Goal: Find specific page/section: Find specific page/section

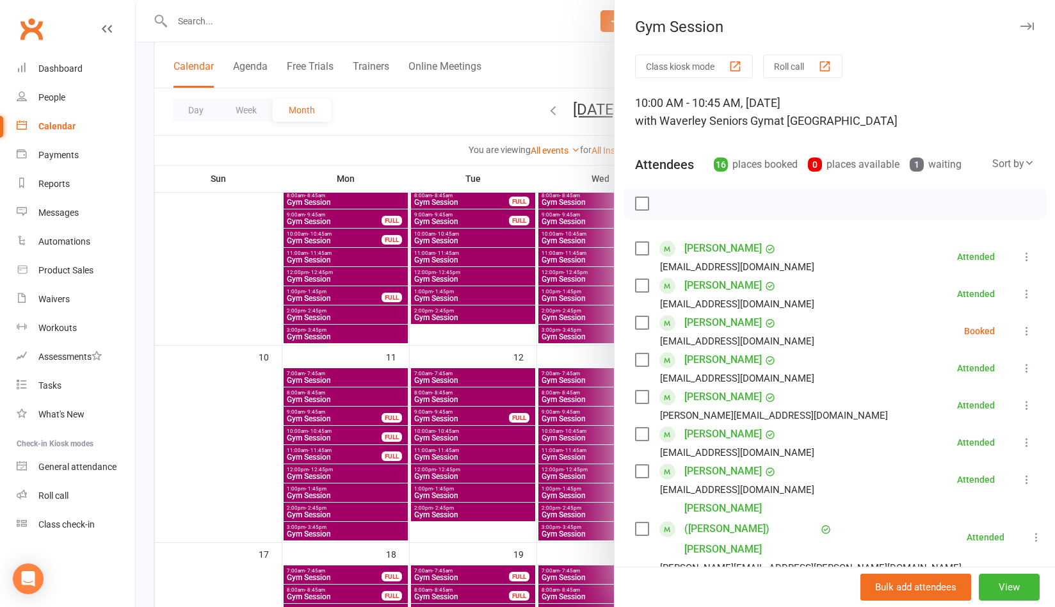
scroll to position [192, 0]
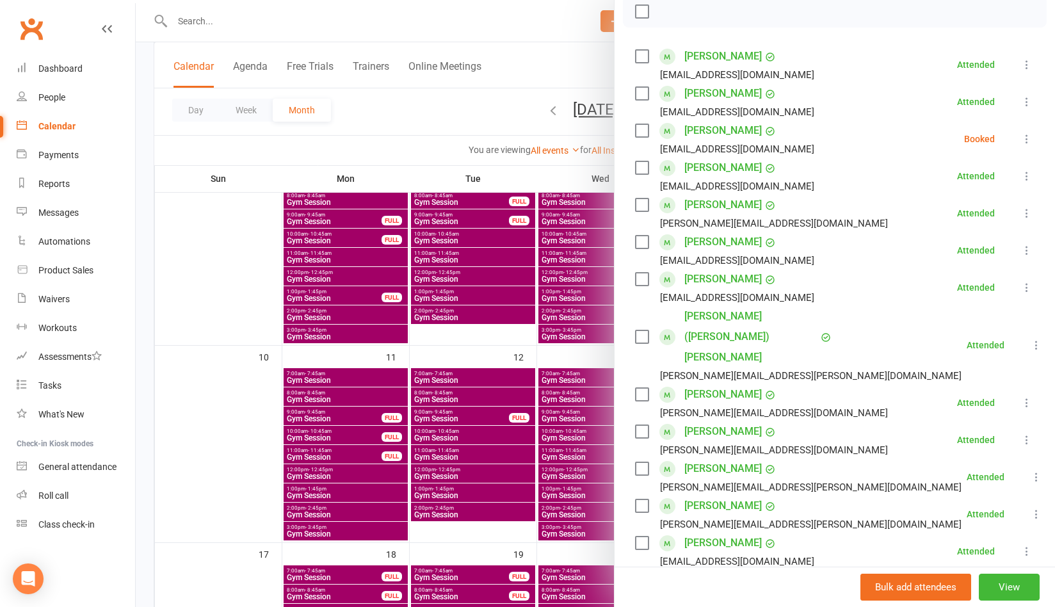
click at [280, 22] on div at bounding box center [595, 303] width 919 height 607
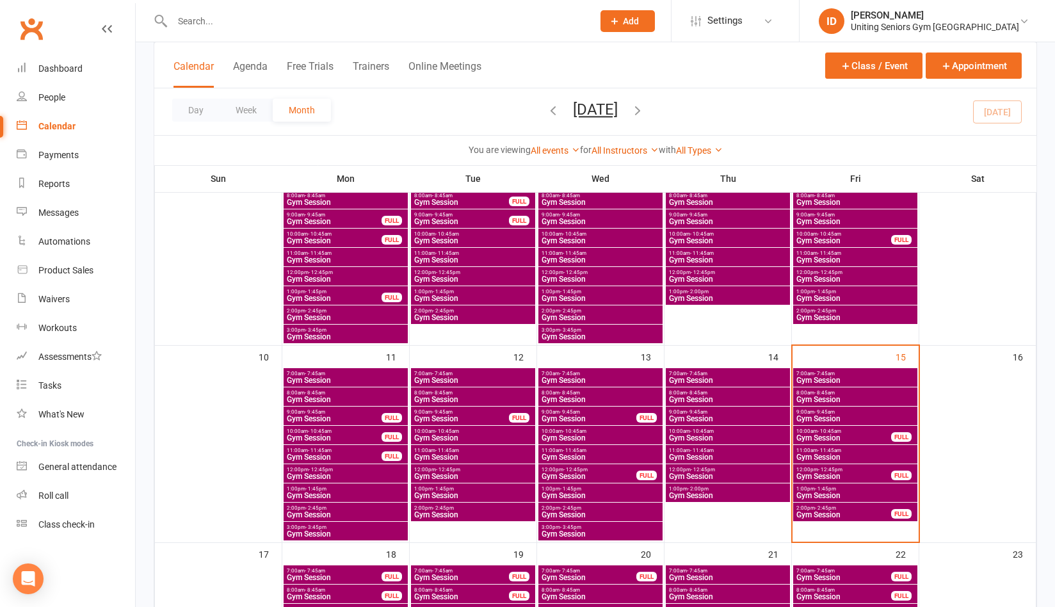
click at [367, 4] on div at bounding box center [369, 21] width 430 height 42
click at [351, 6] on div at bounding box center [369, 21] width 430 height 42
click at [334, 12] on input "text" at bounding box center [376, 21] width 416 height 18
click at [954, 150] on div "You are viewing All events All events Empty events Full events Non-empty events…" at bounding box center [595, 150] width 868 height 15
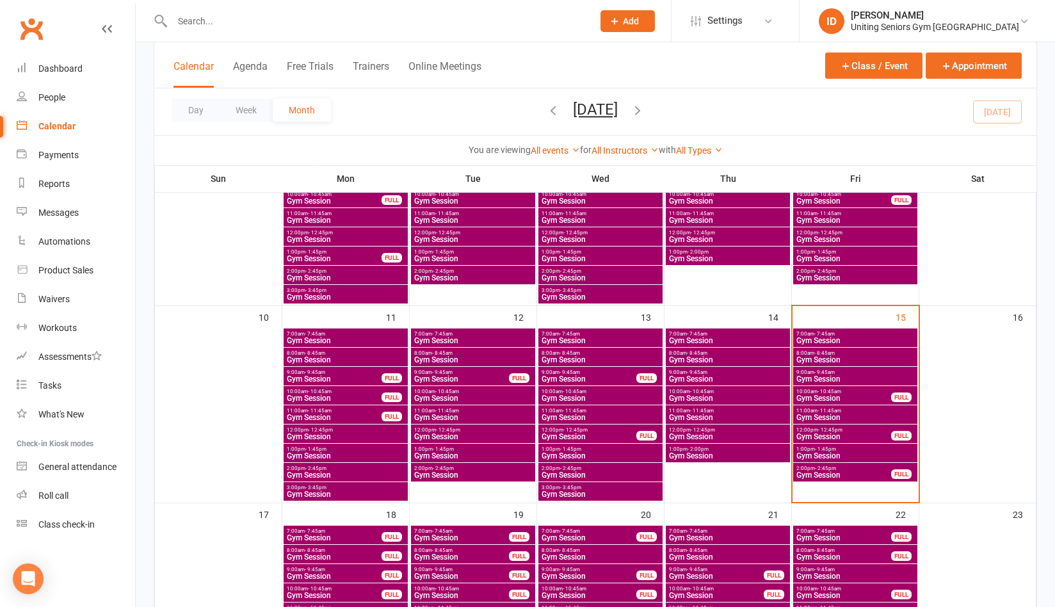
scroll to position [512, 0]
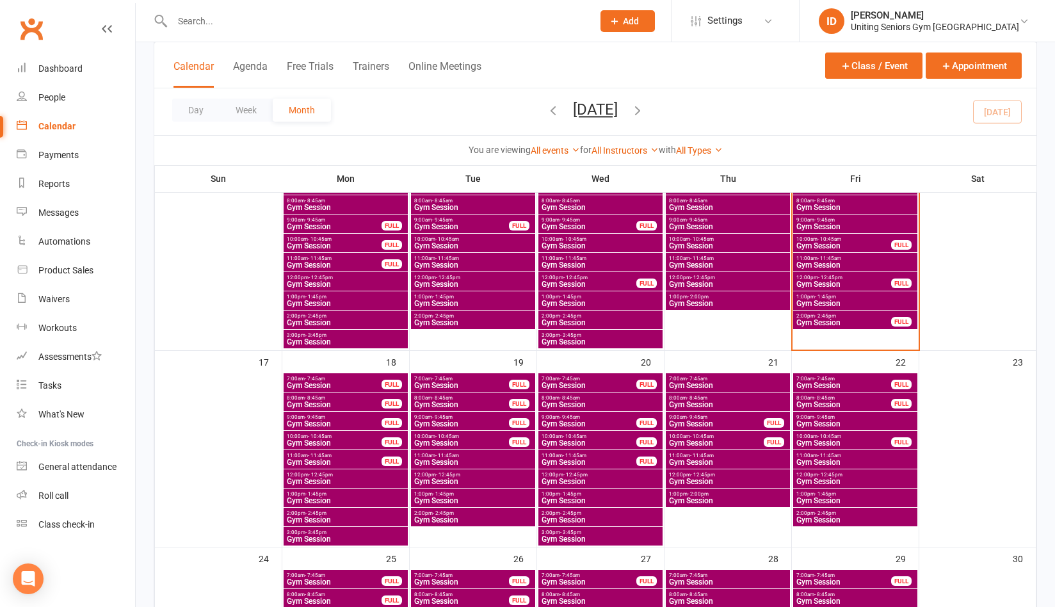
click at [716, 437] on span "10:00am - 10:45am" at bounding box center [716, 436] width 96 height 6
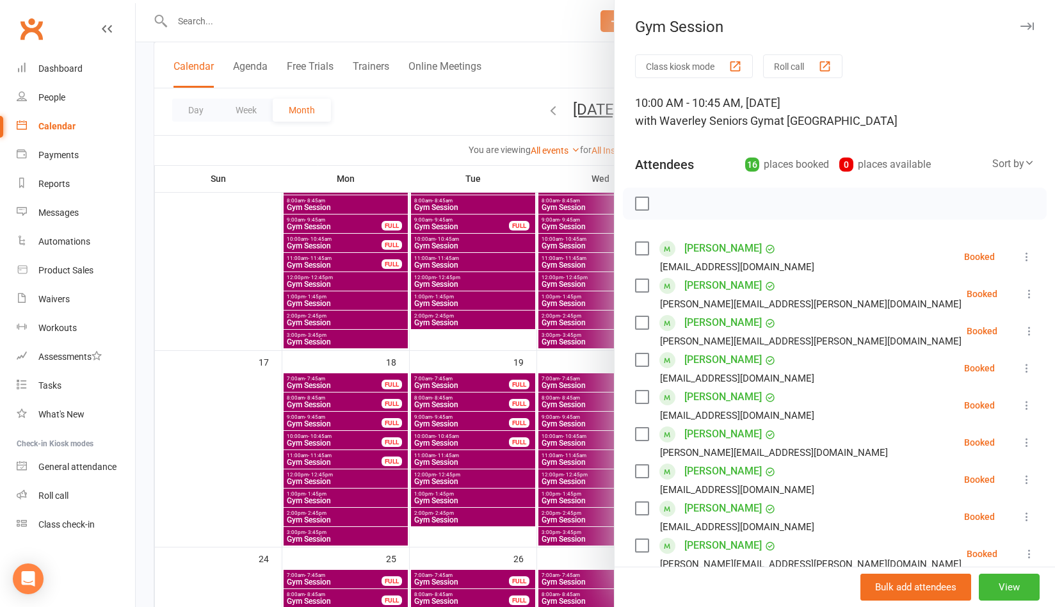
click at [916, 74] on div "Class kiosk mode Roll call" at bounding box center [835, 66] width 400 height 24
click at [206, 29] on div at bounding box center [595, 303] width 919 height 607
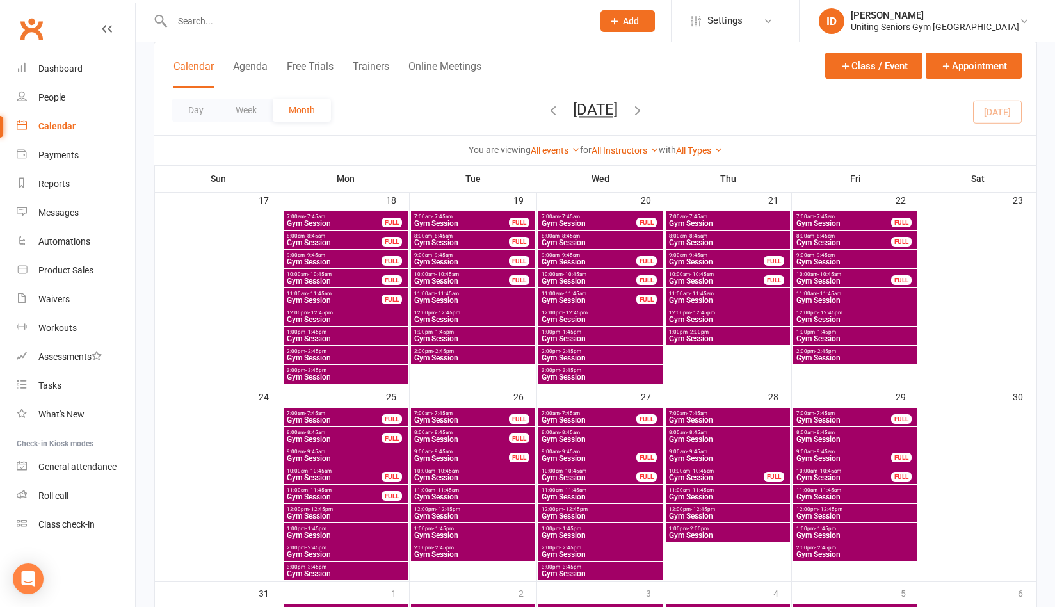
scroll to position [704, 0]
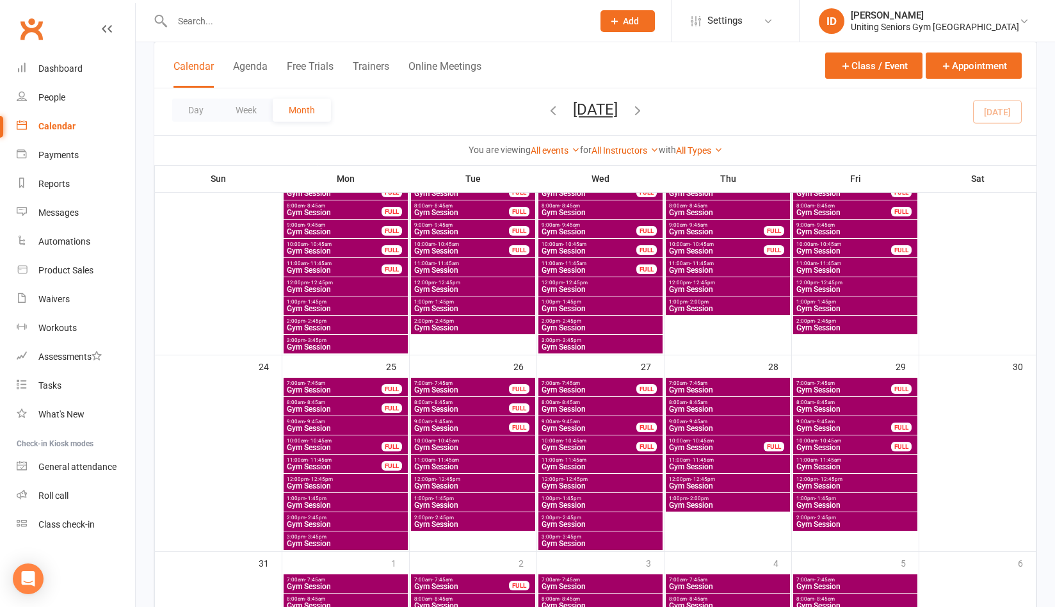
click at [712, 439] on span "- 10:45am" at bounding box center [702, 441] width 24 height 6
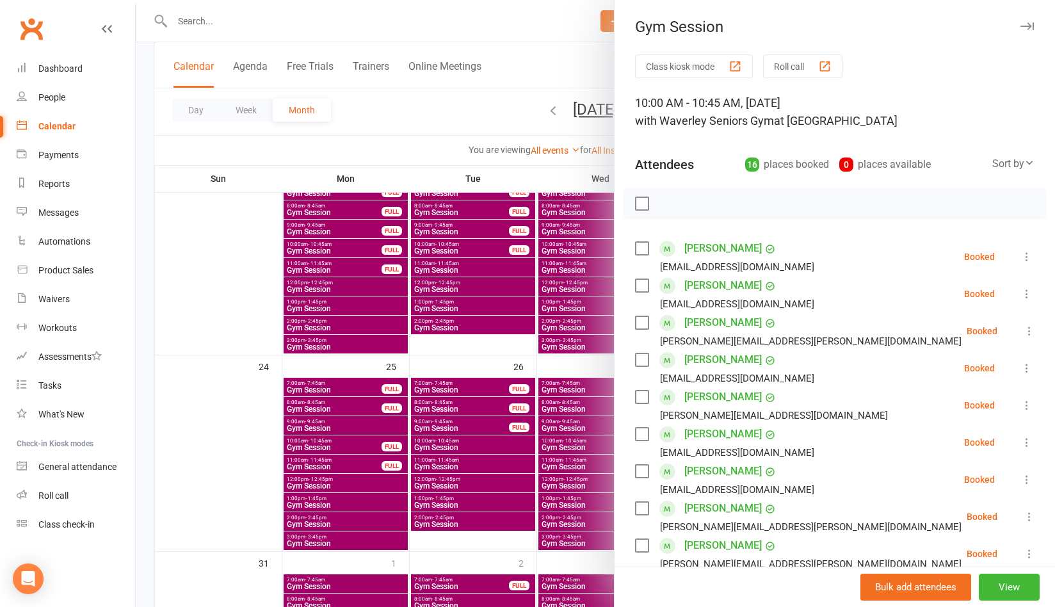
click at [232, 476] on div at bounding box center [595, 303] width 919 height 607
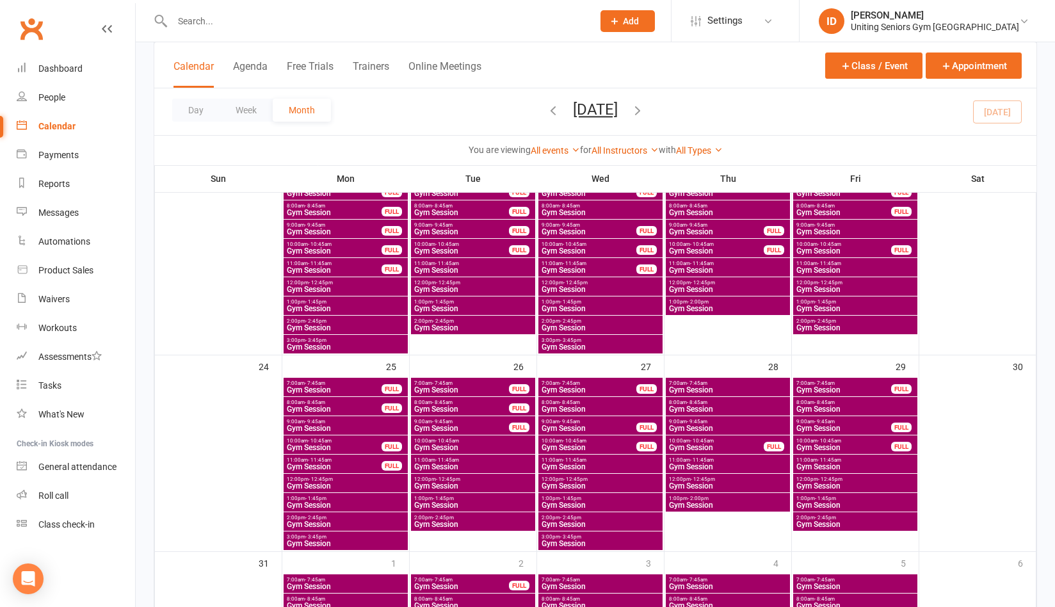
click at [327, 433] on div "9:00am - 9:45am Gym Session" at bounding box center [346, 425] width 124 height 19
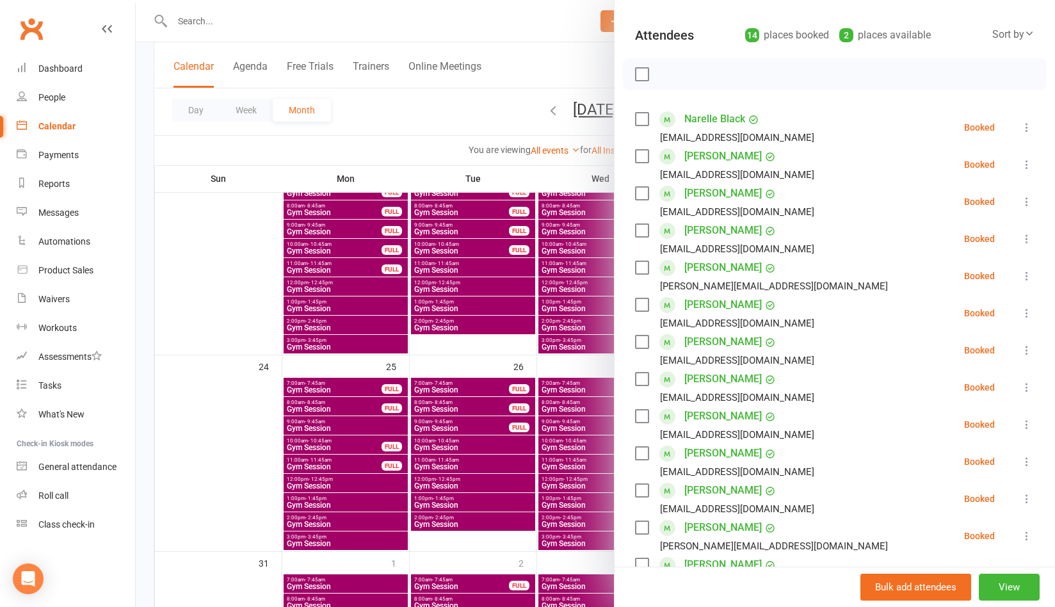
scroll to position [128, 0]
click at [244, 34] on div at bounding box center [595, 303] width 919 height 607
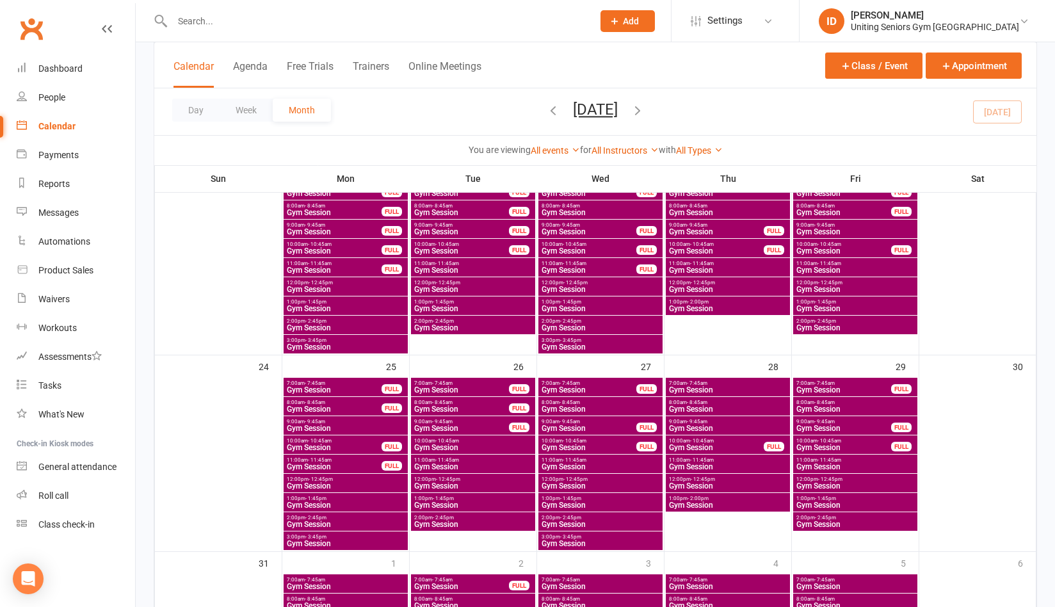
click at [244, 26] on input "text" at bounding box center [376, 21] width 416 height 18
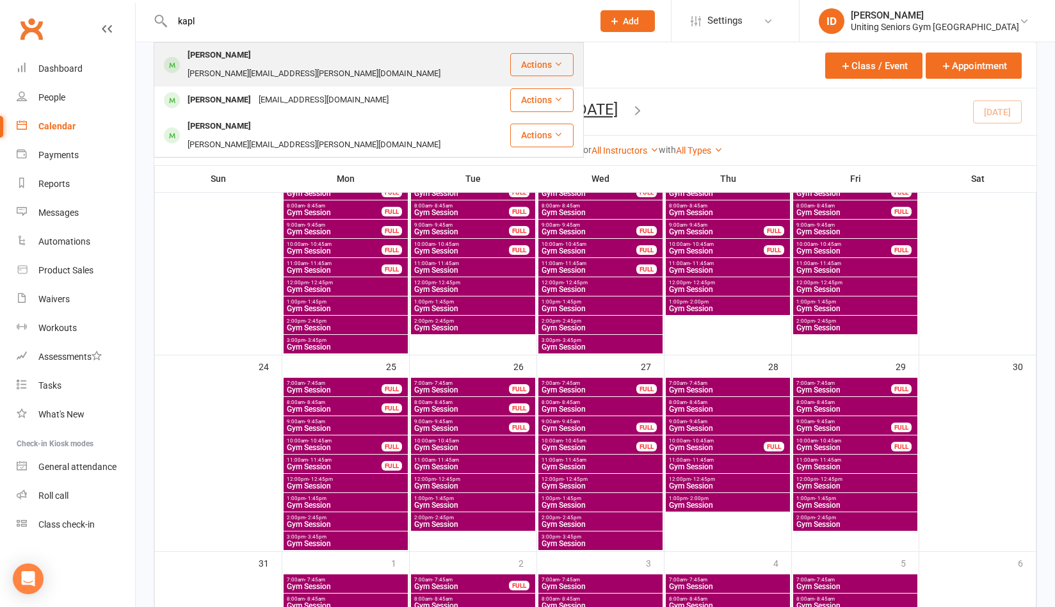
type input "kapl"
click at [225, 58] on div "[PERSON_NAME]" at bounding box center [219, 55] width 71 height 19
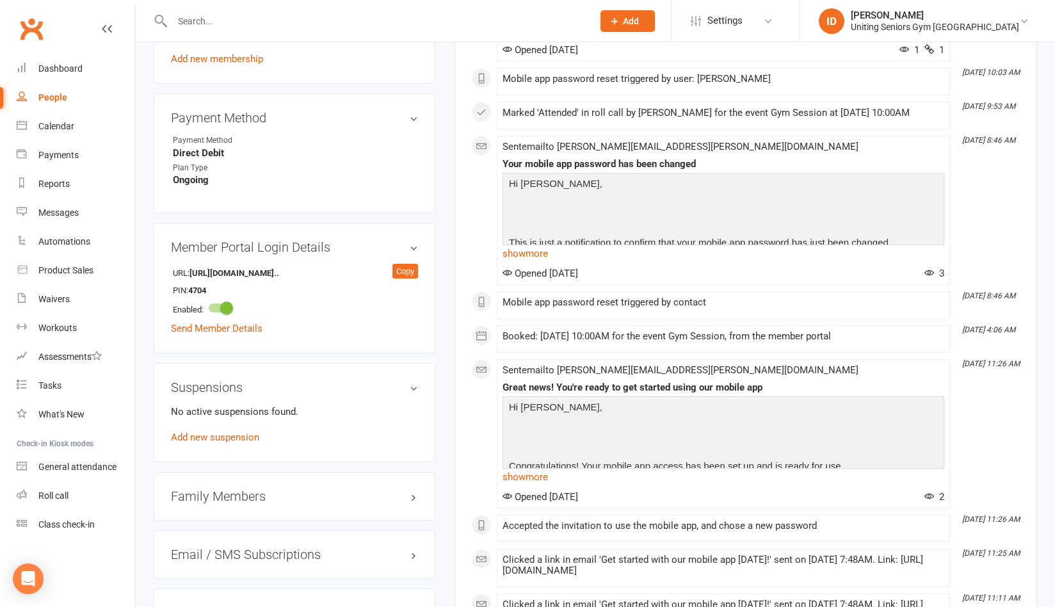
scroll to position [832, 0]
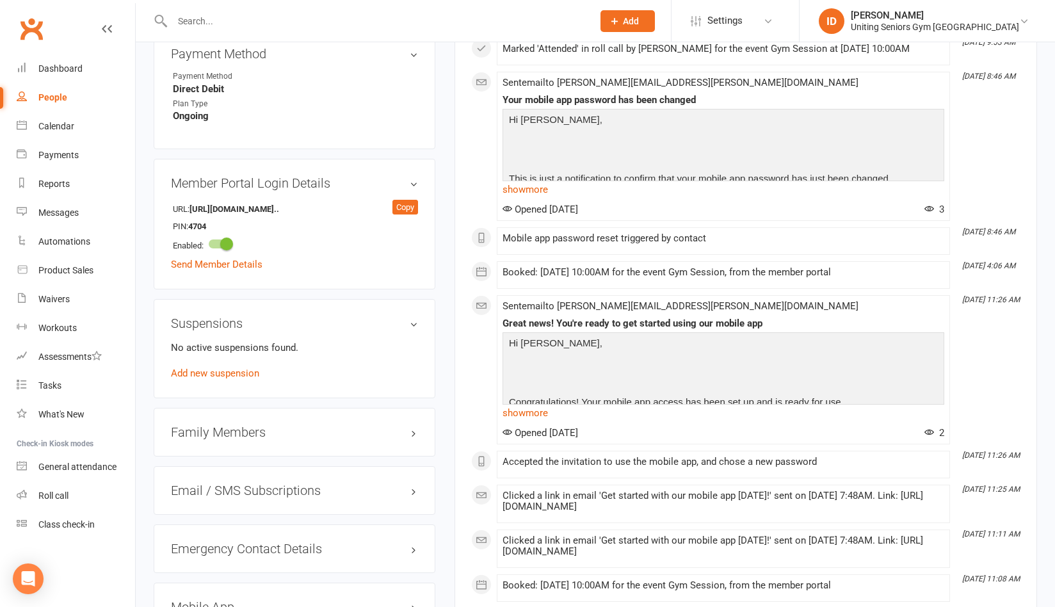
click at [976, 161] on div "This Month [DATE] 10:40 AM Marked 'Attended' in roll call by [PERSON_NAME] for …" at bounding box center [745, 189] width 549 height 1531
click at [976, 166] on div "This Month [DATE] 10:40 AM Marked 'Attended' in roll call by [PERSON_NAME] for …" at bounding box center [745, 189] width 549 height 1531
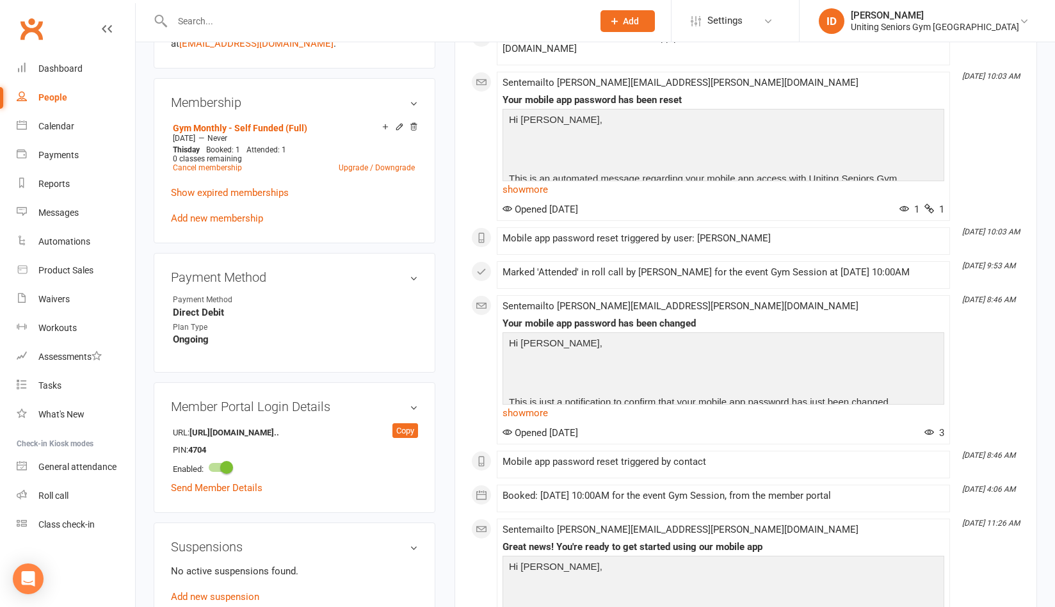
scroll to position [576, 0]
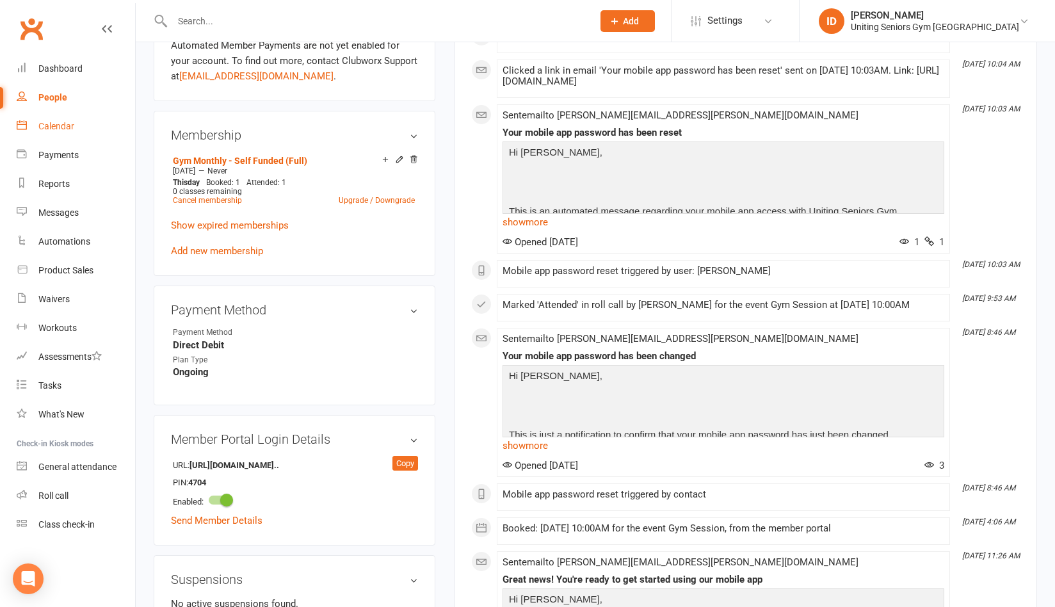
drag, startPoint x: 49, startPoint y: 125, endPoint x: 474, endPoint y: 113, distance: 424.7
click at [49, 126] on div "Calendar" at bounding box center [56, 126] width 36 height 10
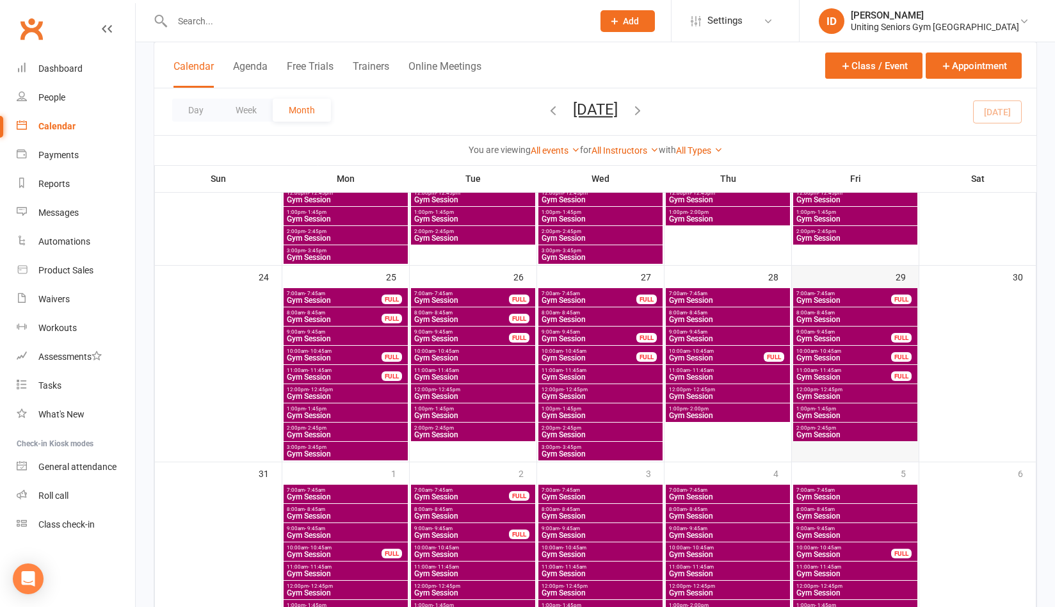
scroll to position [832, 0]
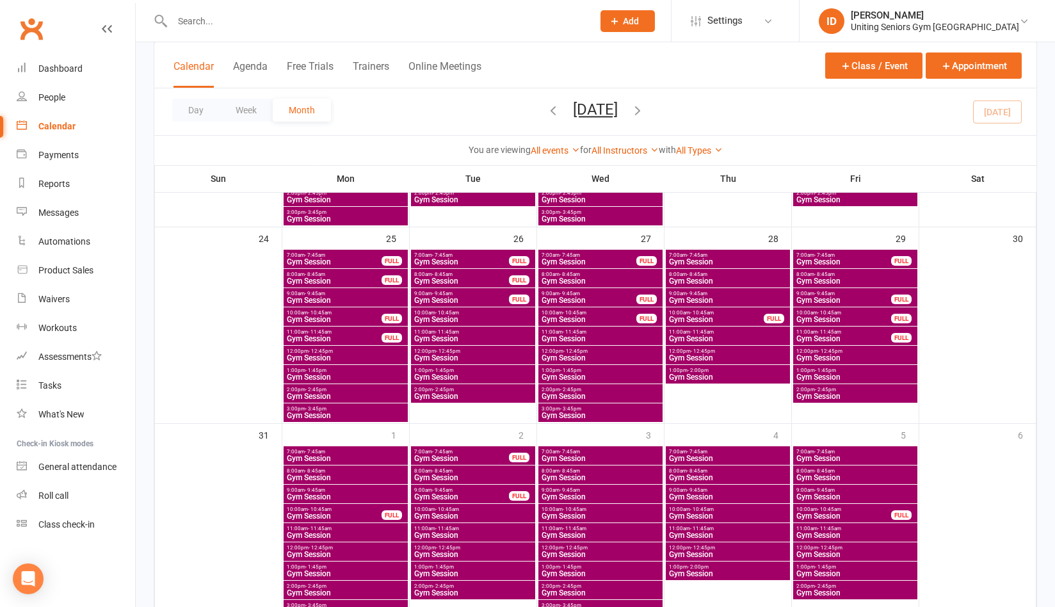
click at [824, 314] on span "- 10:45am" at bounding box center [830, 313] width 24 height 6
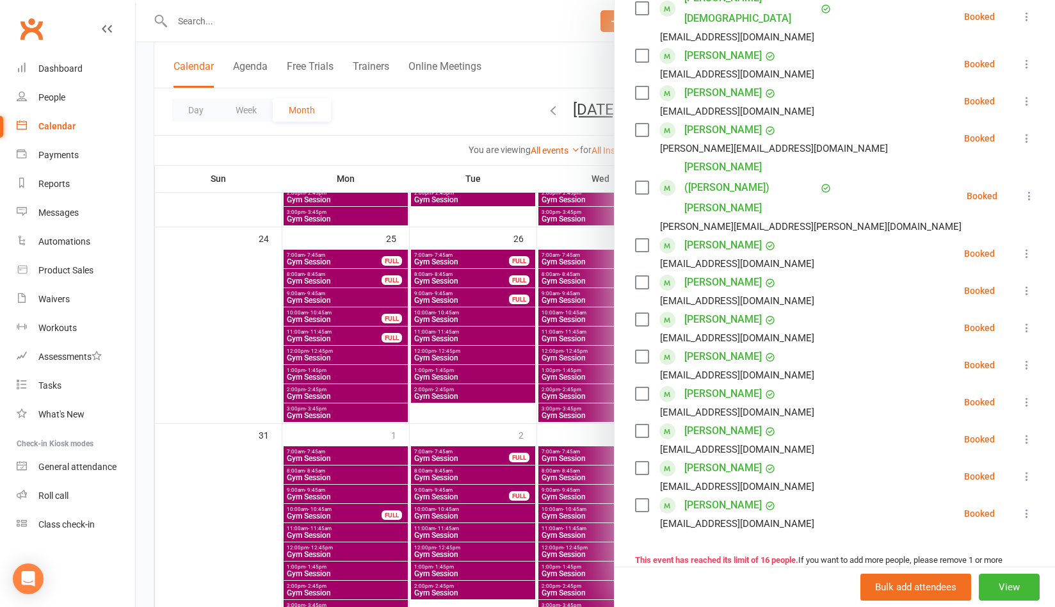
scroll to position [384, 0]
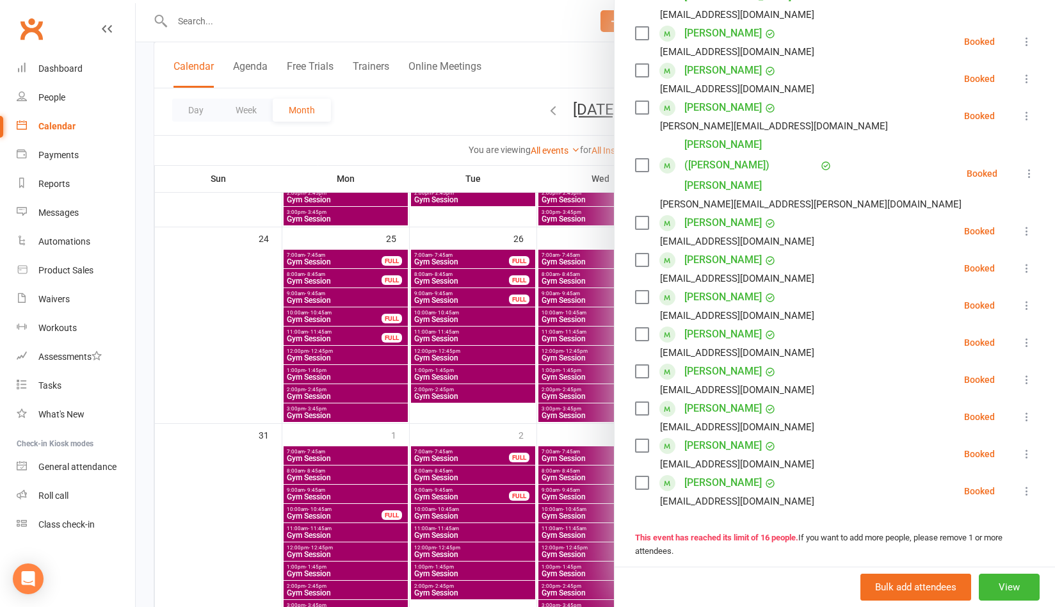
drag, startPoint x: 253, startPoint y: 379, endPoint x: 274, endPoint y: 362, distance: 26.9
click at [253, 378] on div at bounding box center [595, 303] width 919 height 607
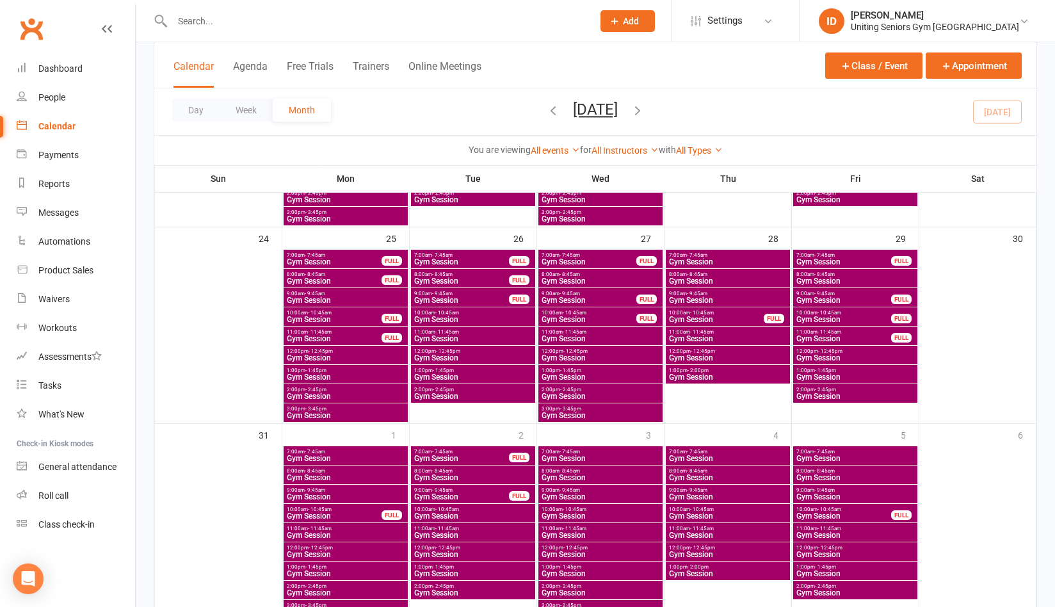
click at [466, 312] on span "10:00am - 10:45am" at bounding box center [473, 313] width 119 height 6
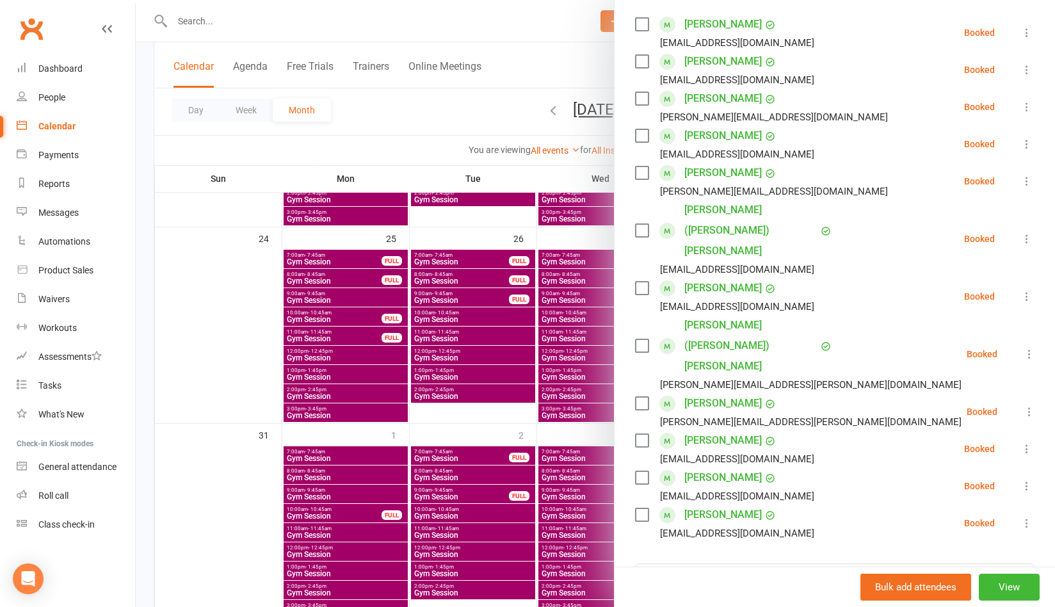
scroll to position [256, 0]
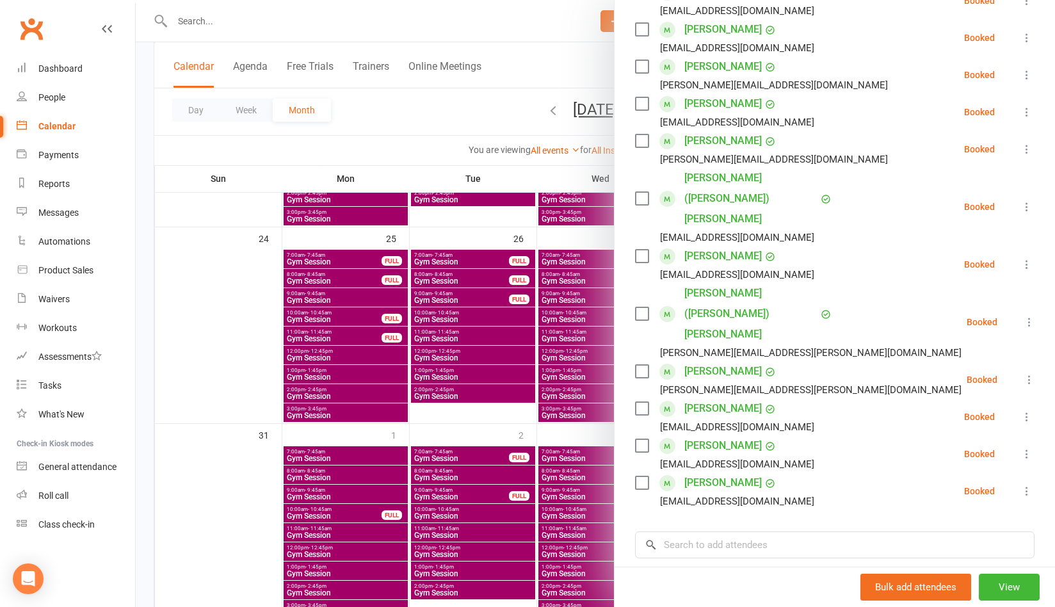
click at [936, 583] on div "Notes" at bounding box center [835, 598] width 400 height 31
click at [376, 133] on div at bounding box center [595, 303] width 919 height 607
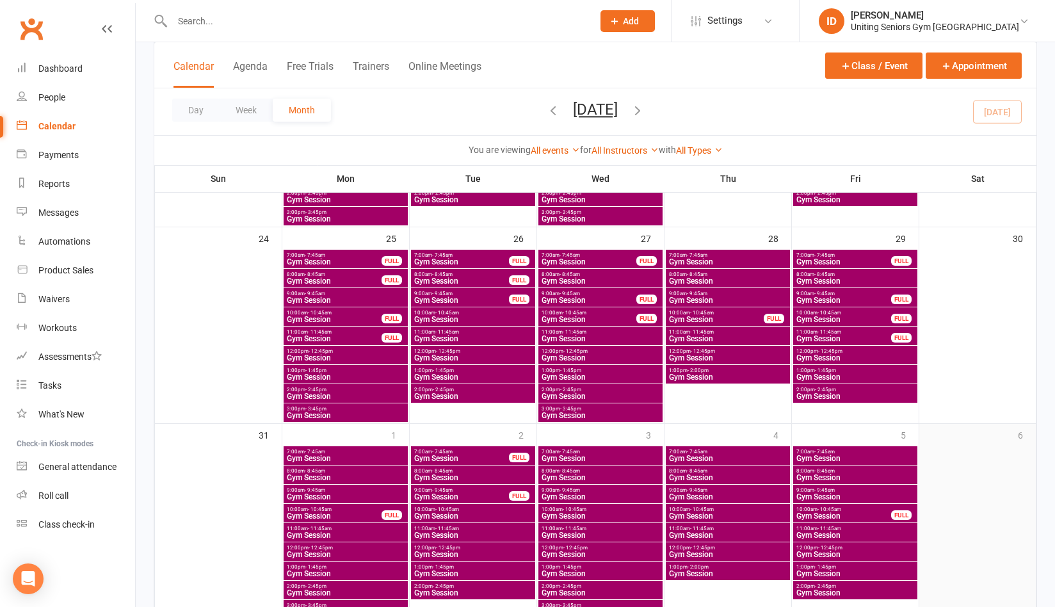
click at [998, 498] on div at bounding box center [978, 532] width 114 height 173
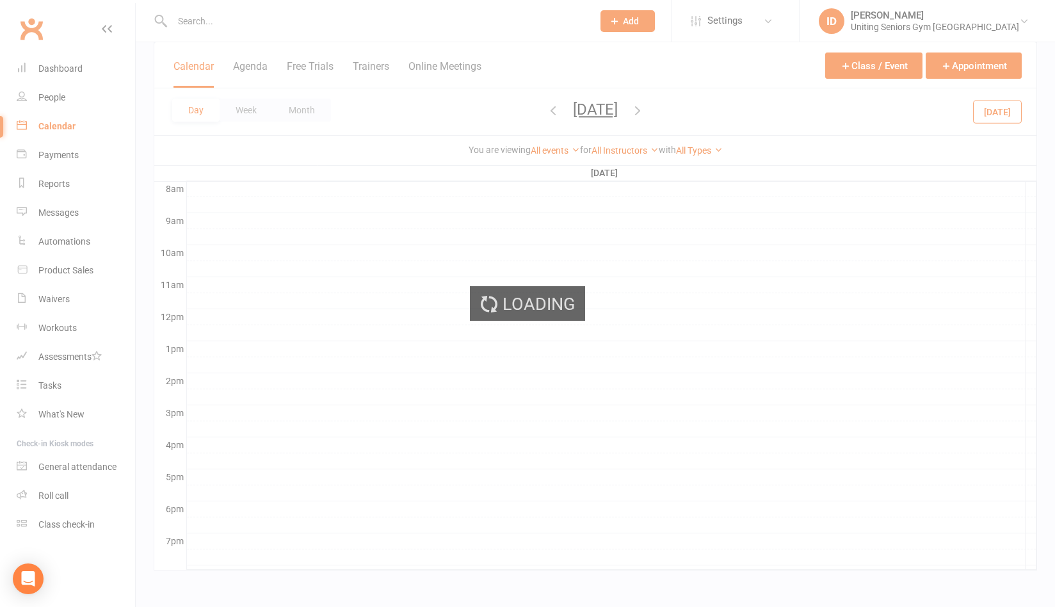
scroll to position [124, 0]
